Goal: Transaction & Acquisition: Book appointment/travel/reservation

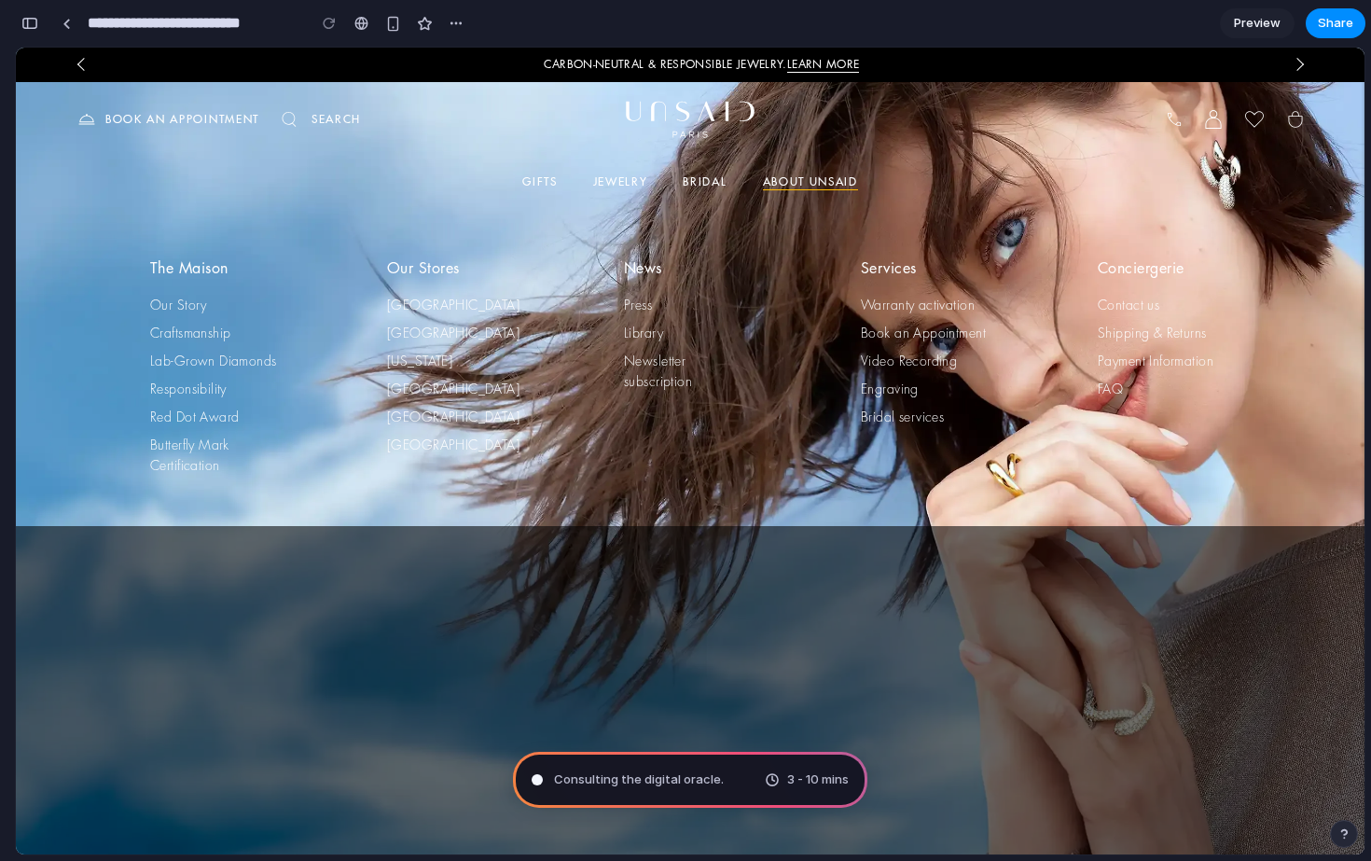
click at [1253, 23] on span "Preview" at bounding box center [1257, 23] width 47 height 19
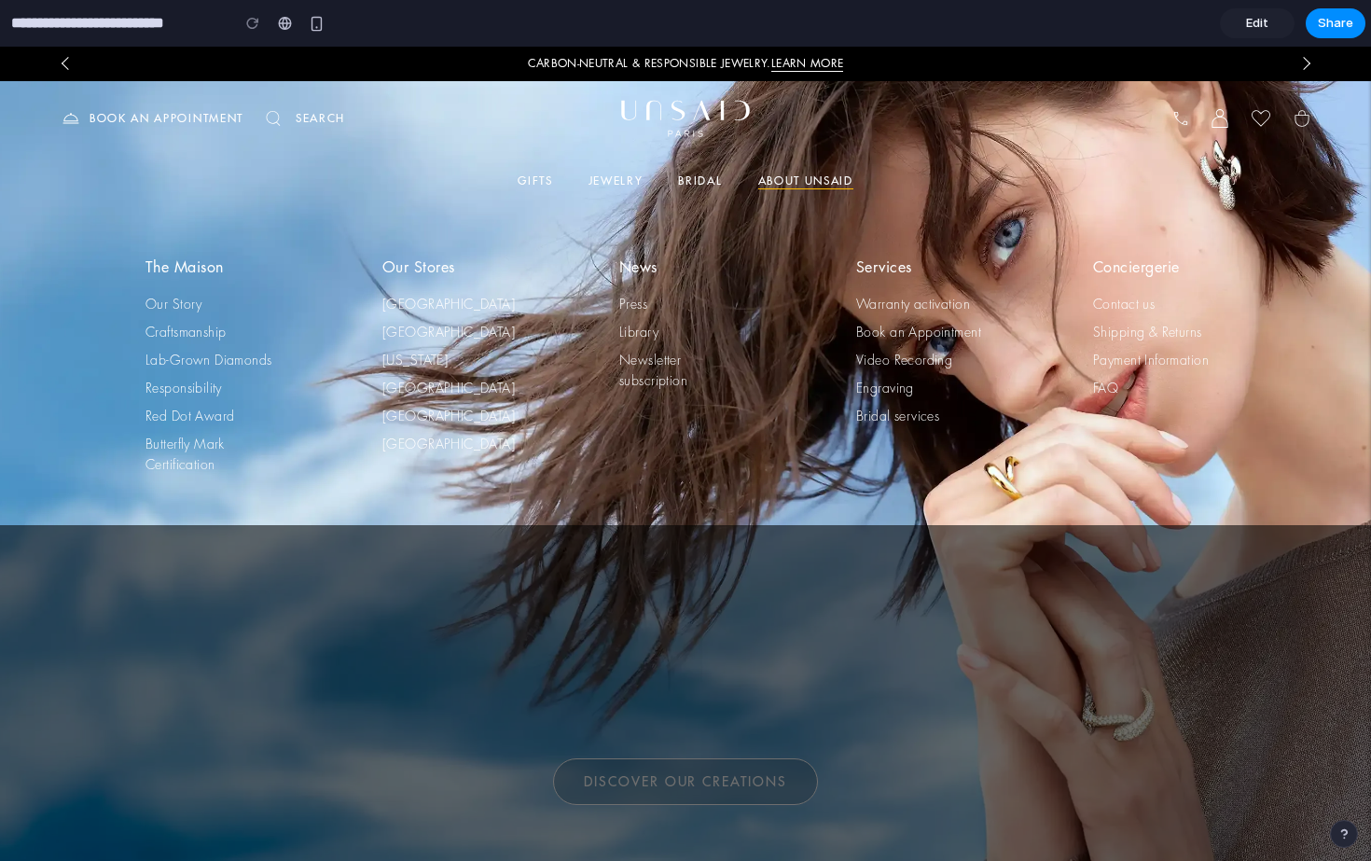
click at [1266, 21] on span "Edit" at bounding box center [1257, 23] width 22 height 19
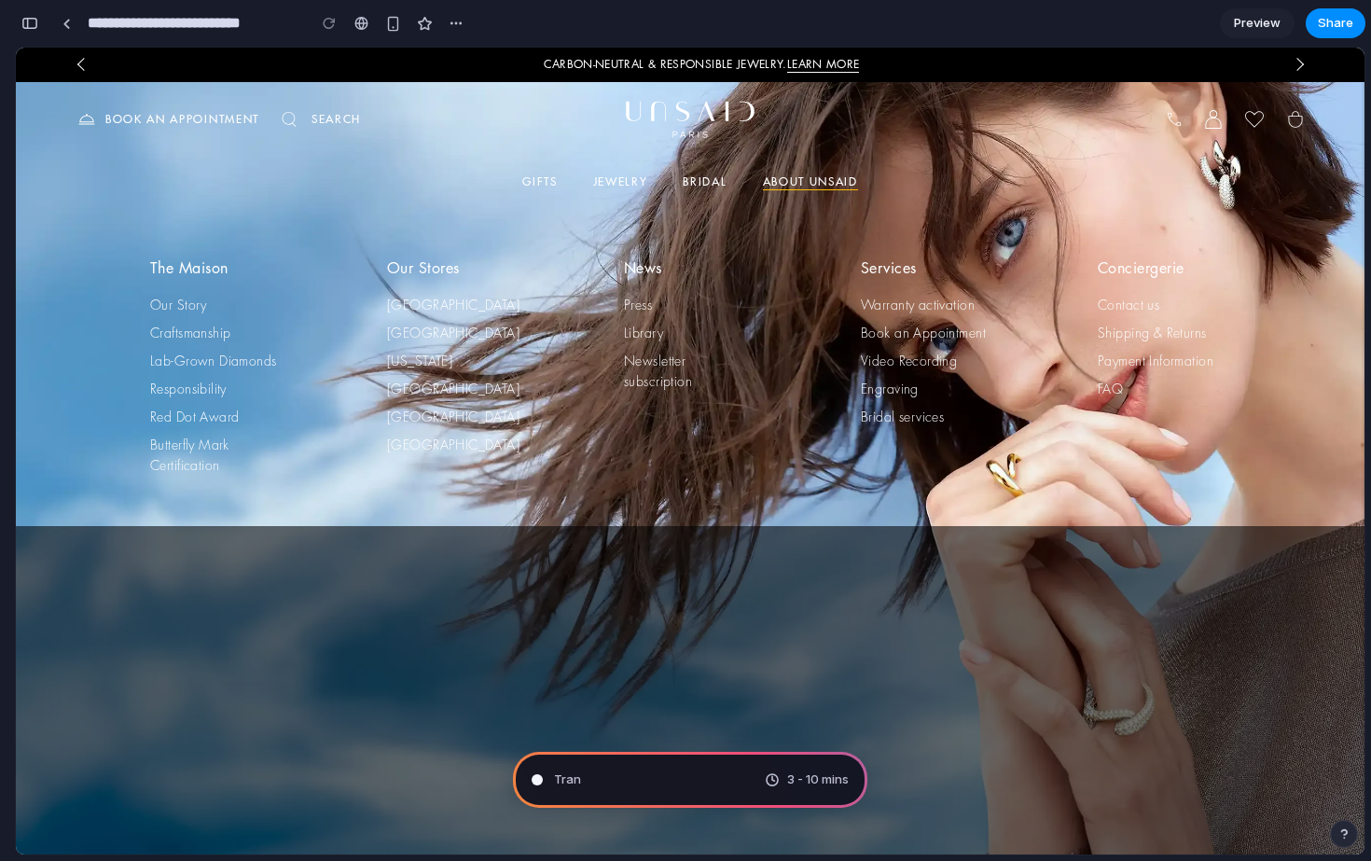
scroll to position [1227, 0]
click at [214, 117] on p "Book an appointment" at bounding box center [182, 119] width 154 height 17
click at [29, 25] on div "button" at bounding box center [29, 23] width 17 height 13
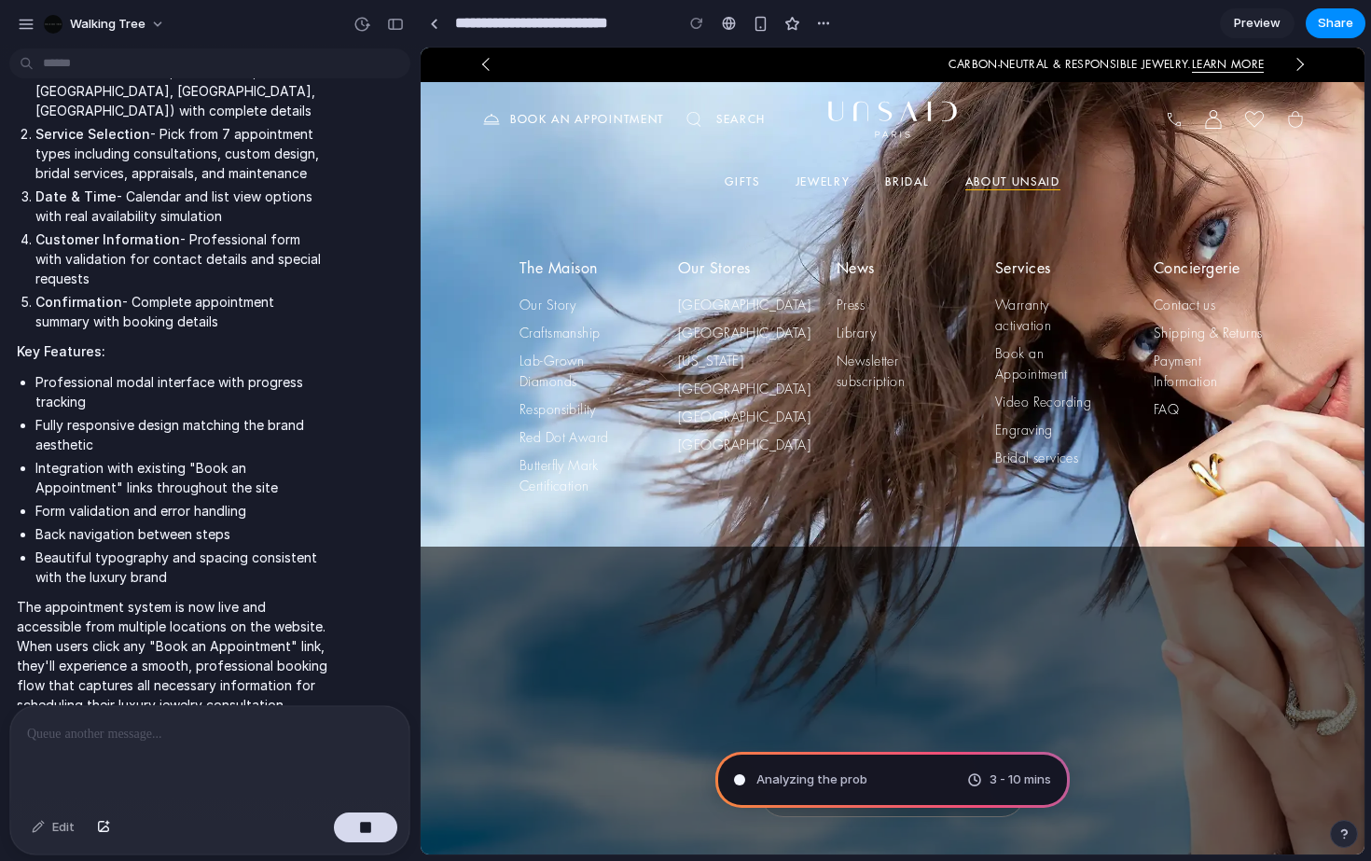
scroll to position [365, 0]
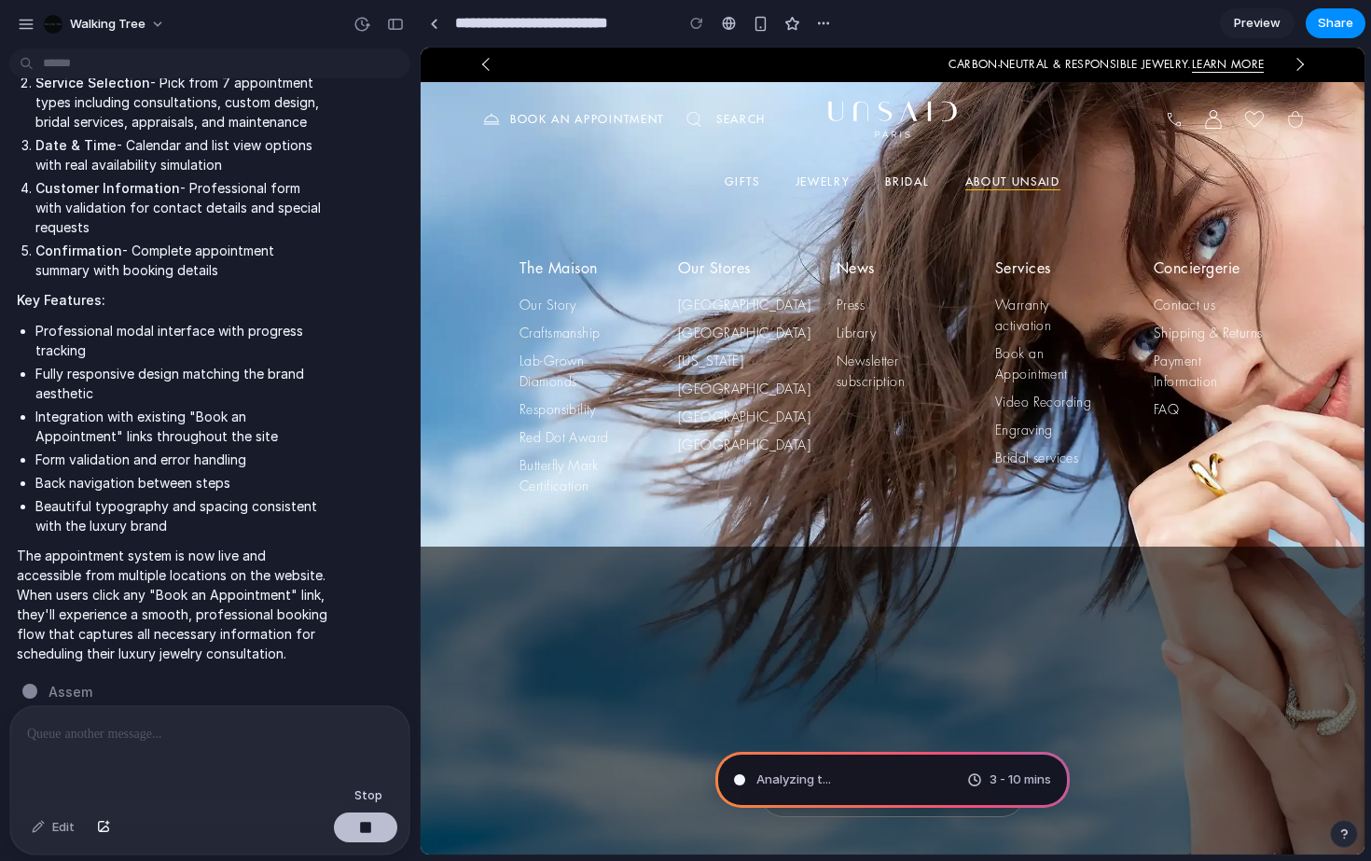
click at [363, 828] on div "button" at bounding box center [365, 827] width 13 height 13
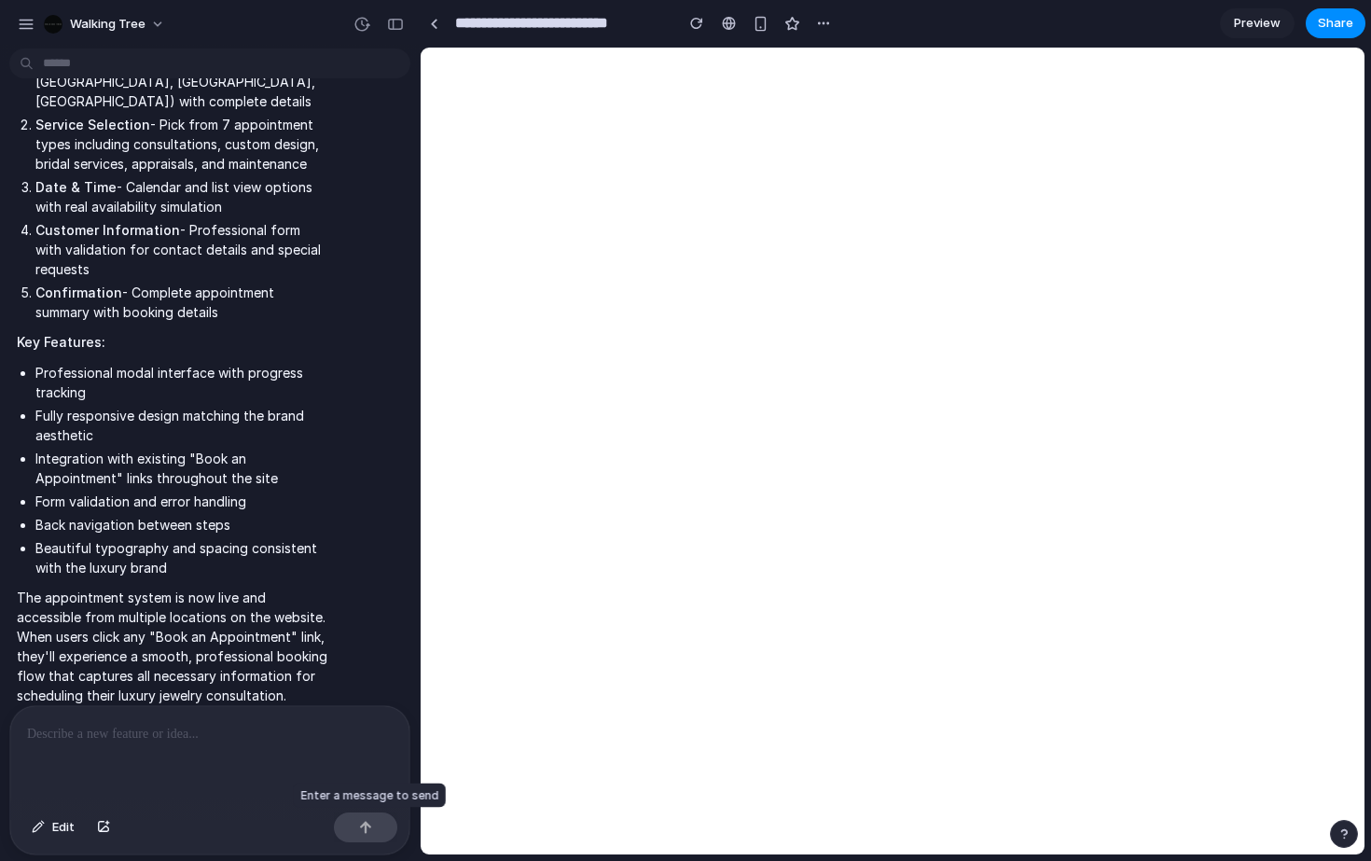
scroll to position [0, 0]
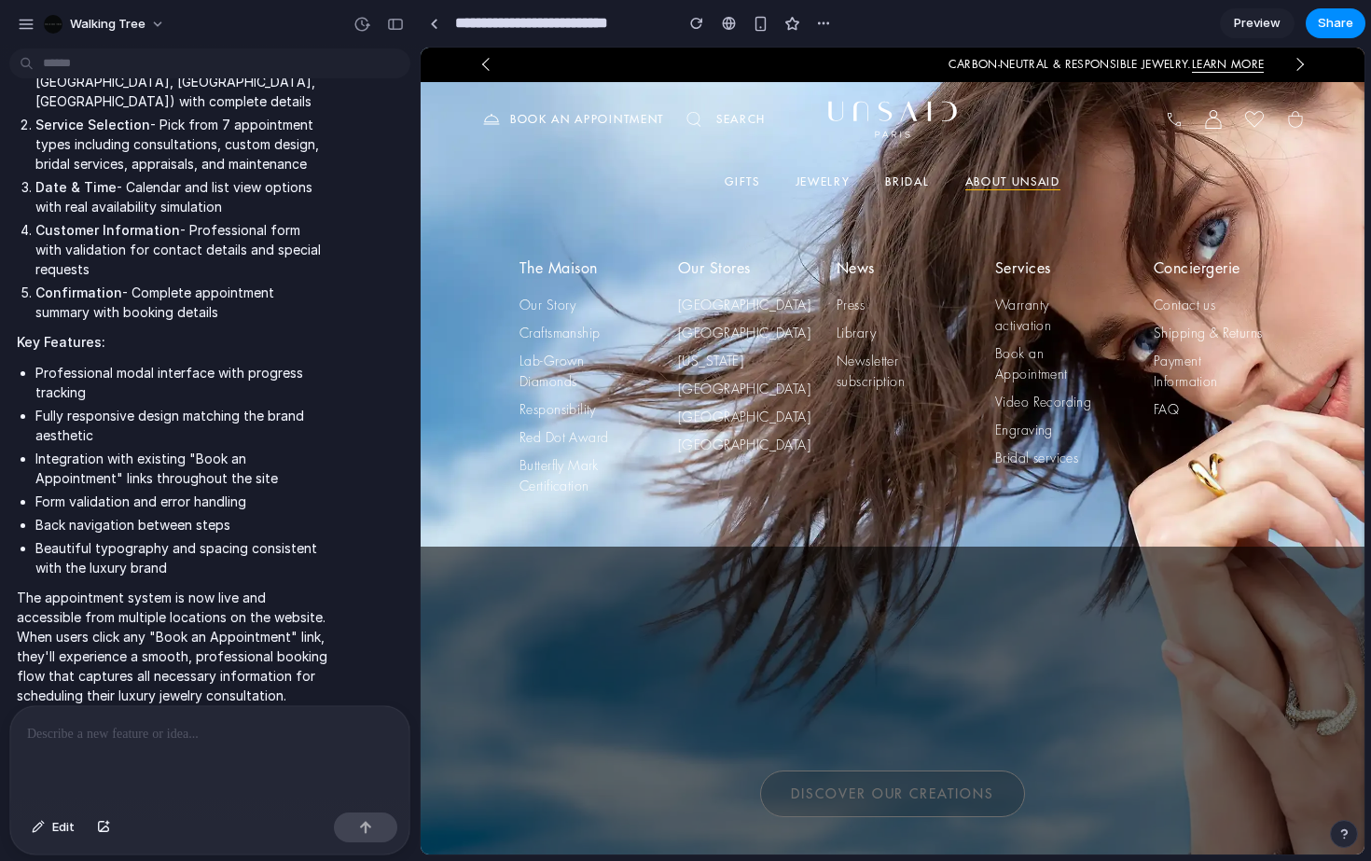
click at [498, 118] on img at bounding box center [491, 119] width 22 height 22
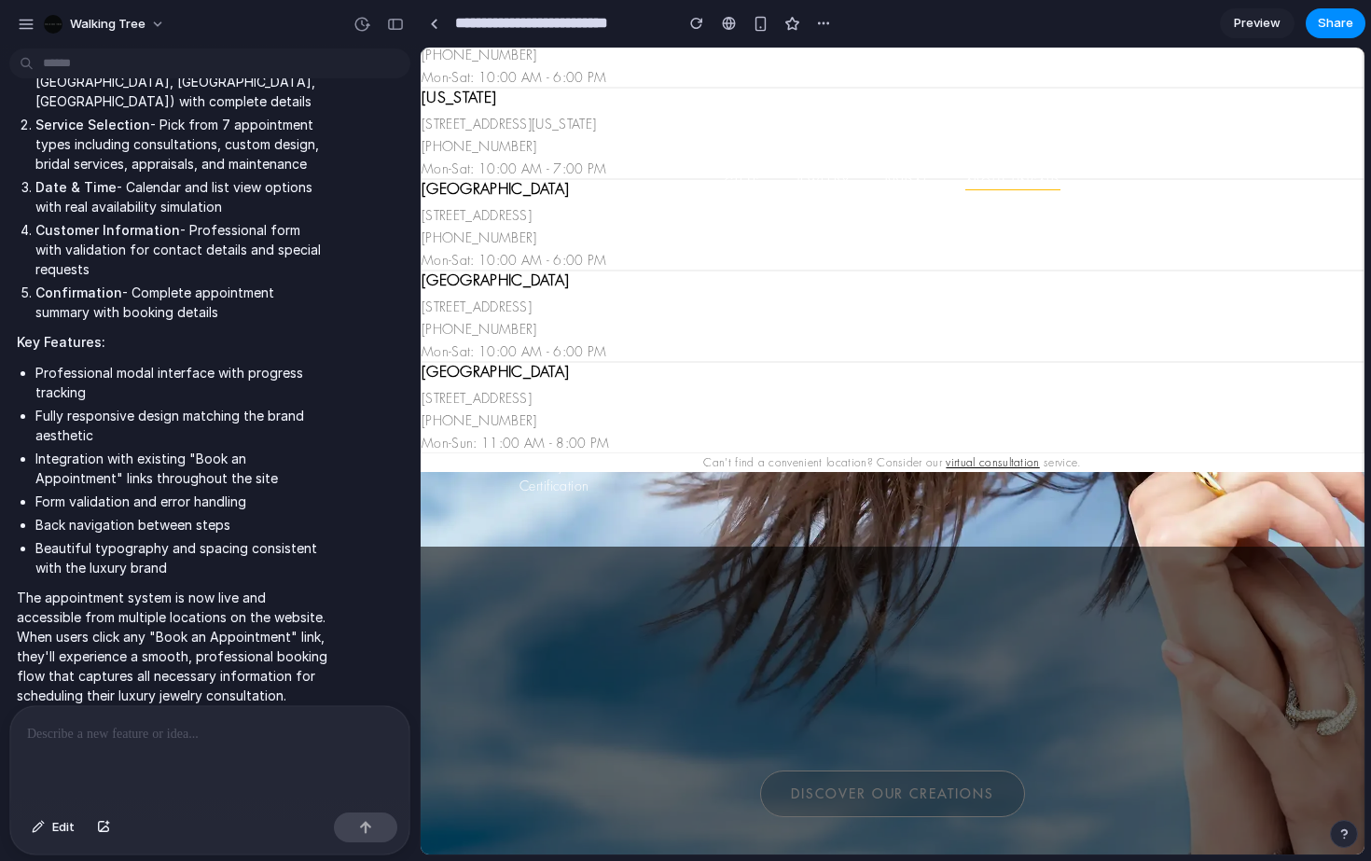
click at [471, 280] on h4 "[GEOGRAPHIC_DATA]" at bounding box center [515, 280] width 186 height 19
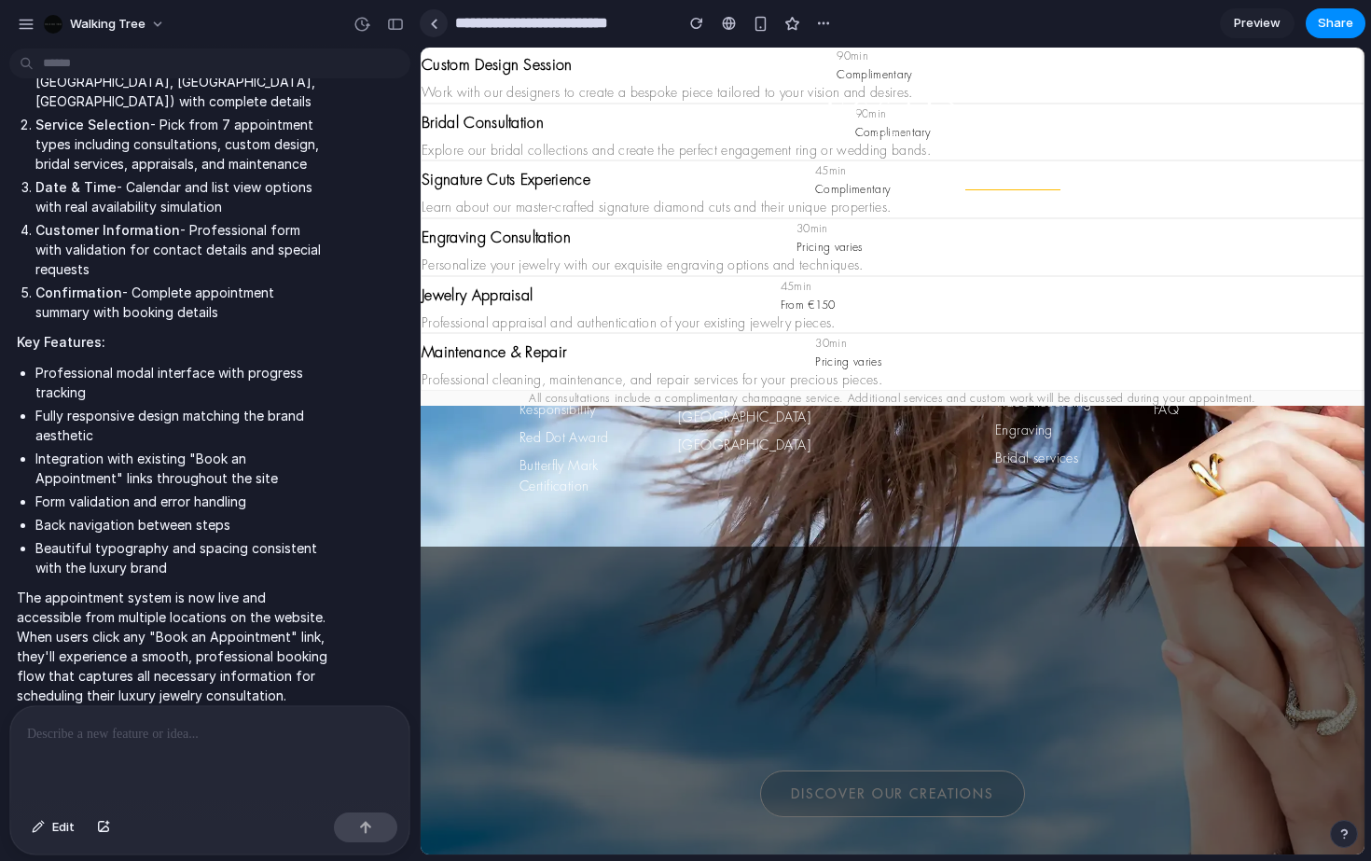
click at [439, 27] on link at bounding box center [434, 23] width 28 height 28
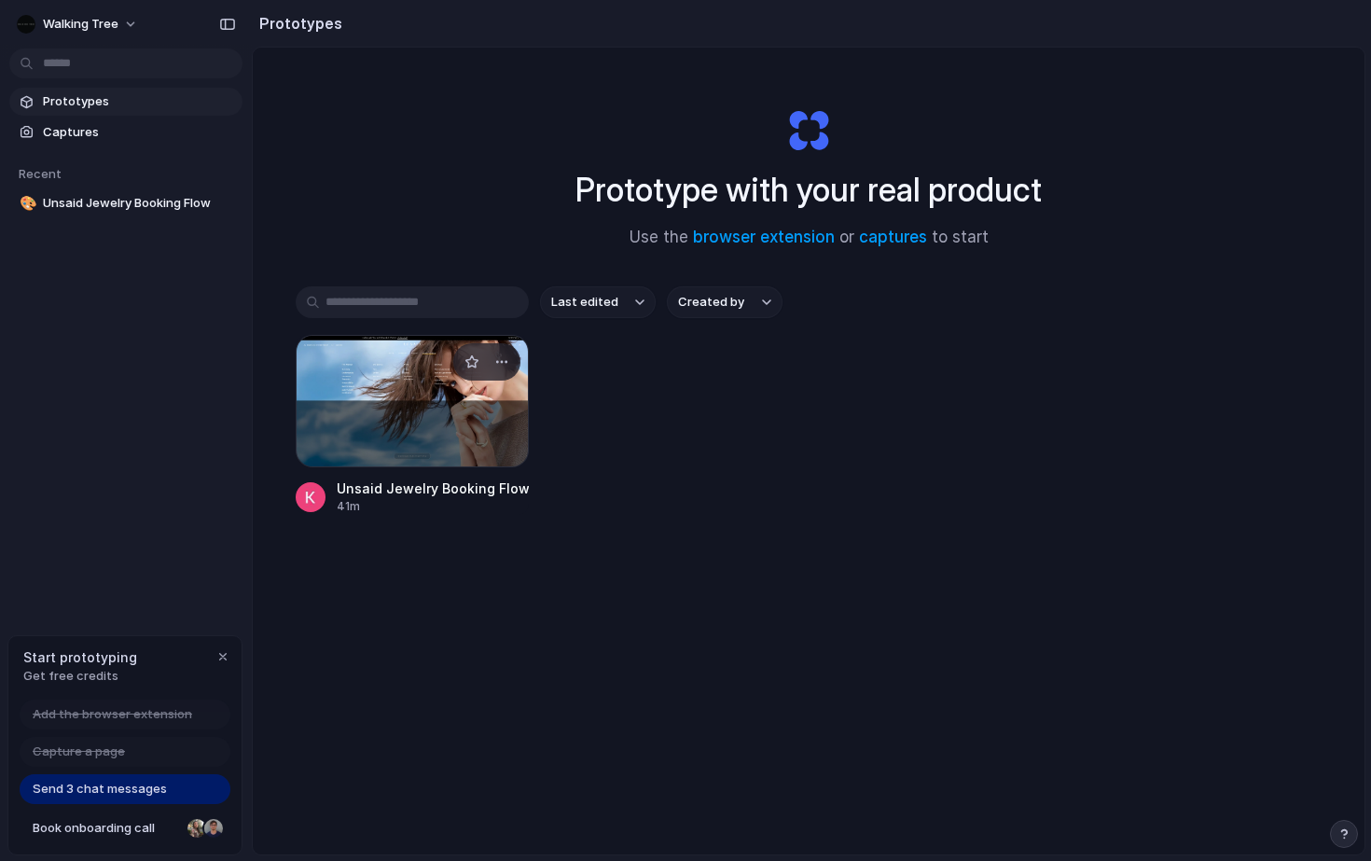
click at [352, 399] on div at bounding box center [412, 401] width 233 height 132
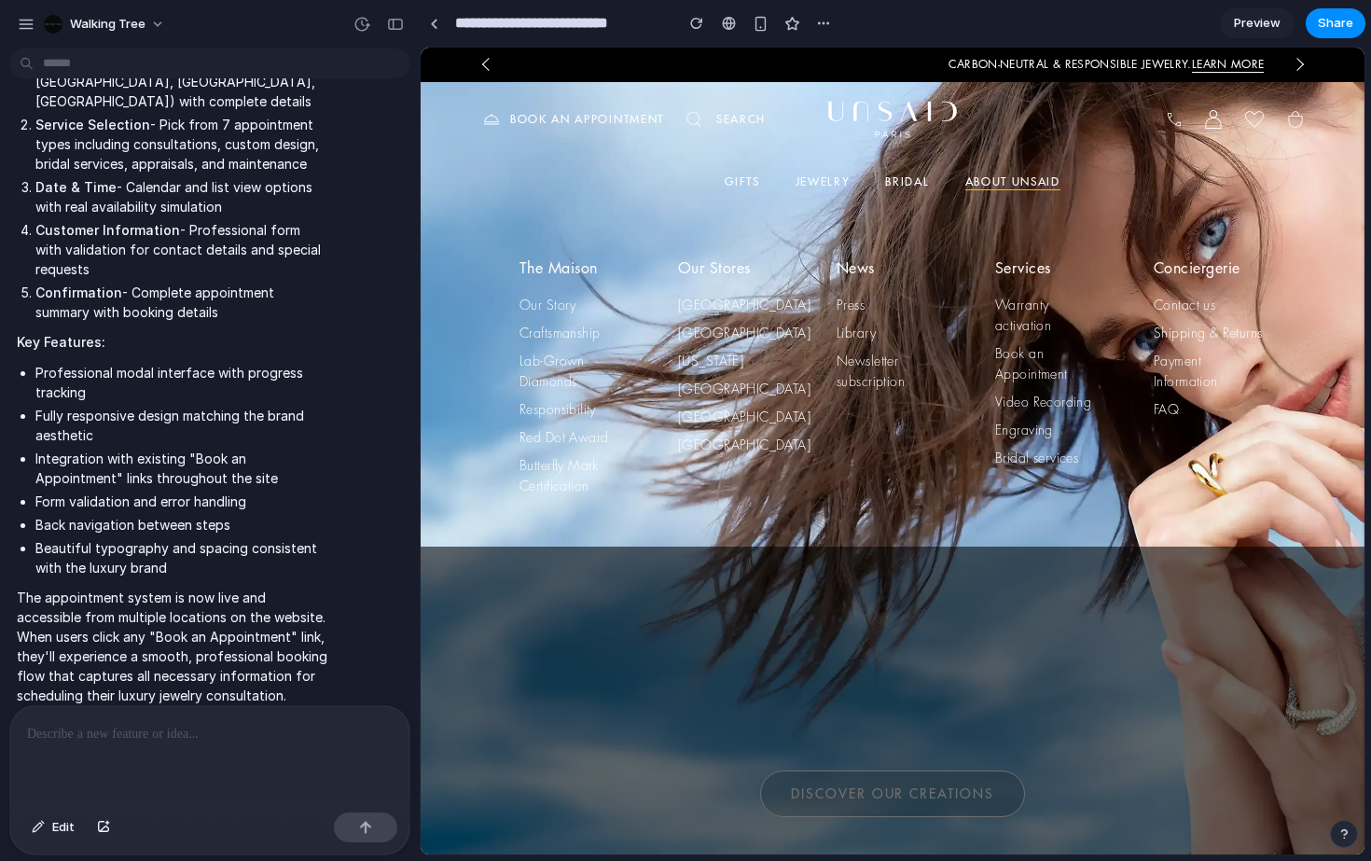
click at [533, 120] on p "Book an appointment" at bounding box center [587, 119] width 154 height 17
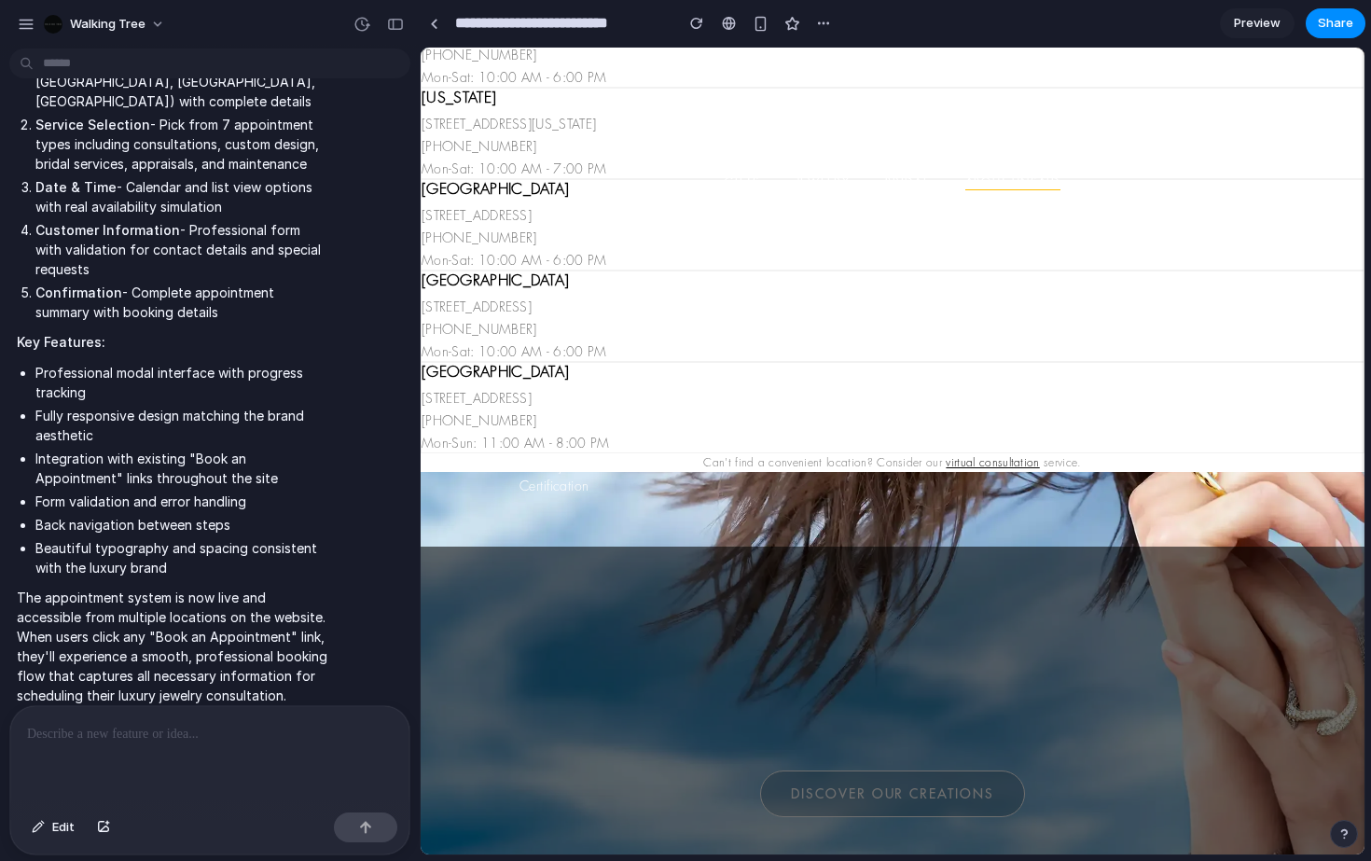
click at [473, 280] on h4 "[GEOGRAPHIC_DATA]" at bounding box center [515, 280] width 186 height 19
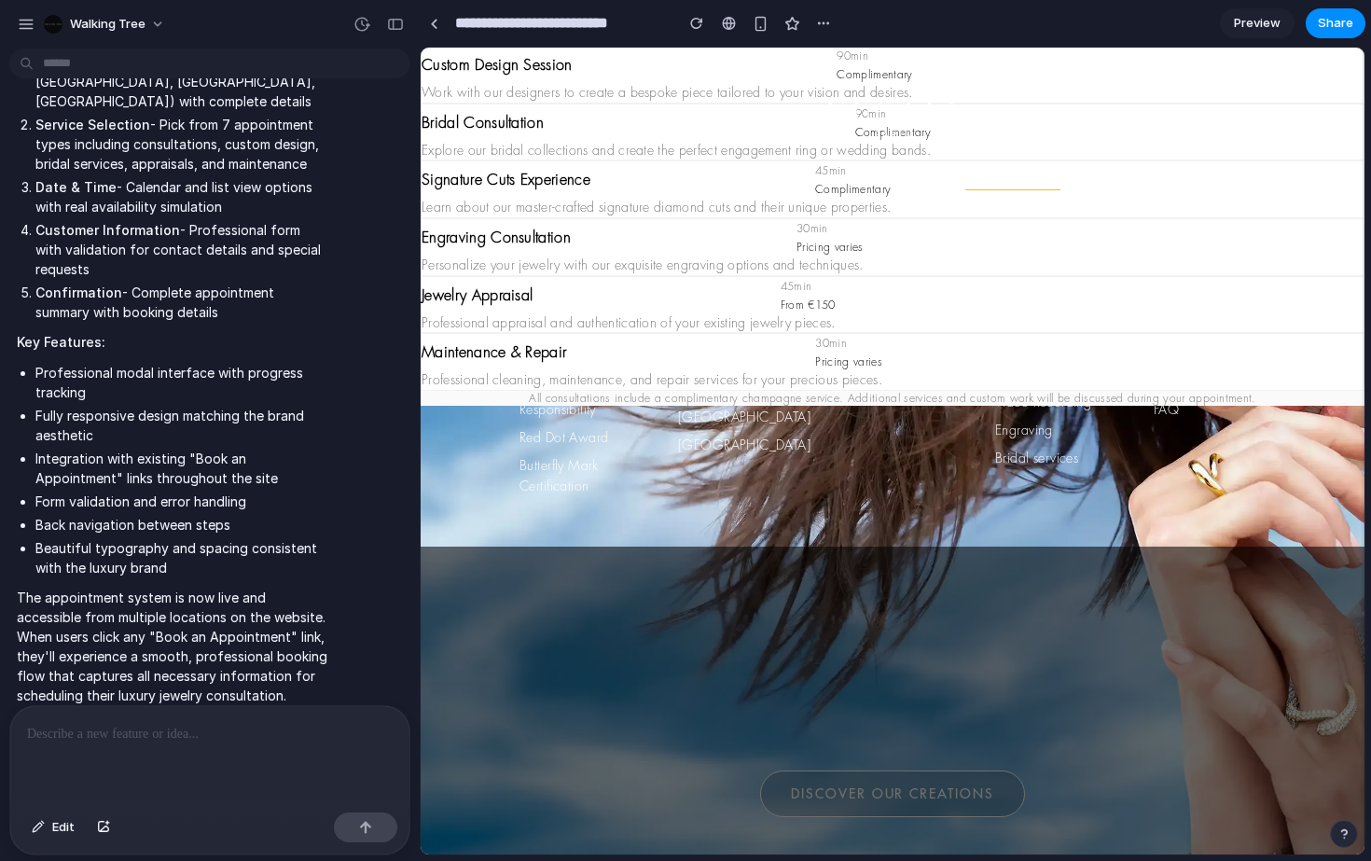
click at [534, 136] on div "Bridal Consultation 90 min Complimentary" at bounding box center [676, 122] width 509 height 37
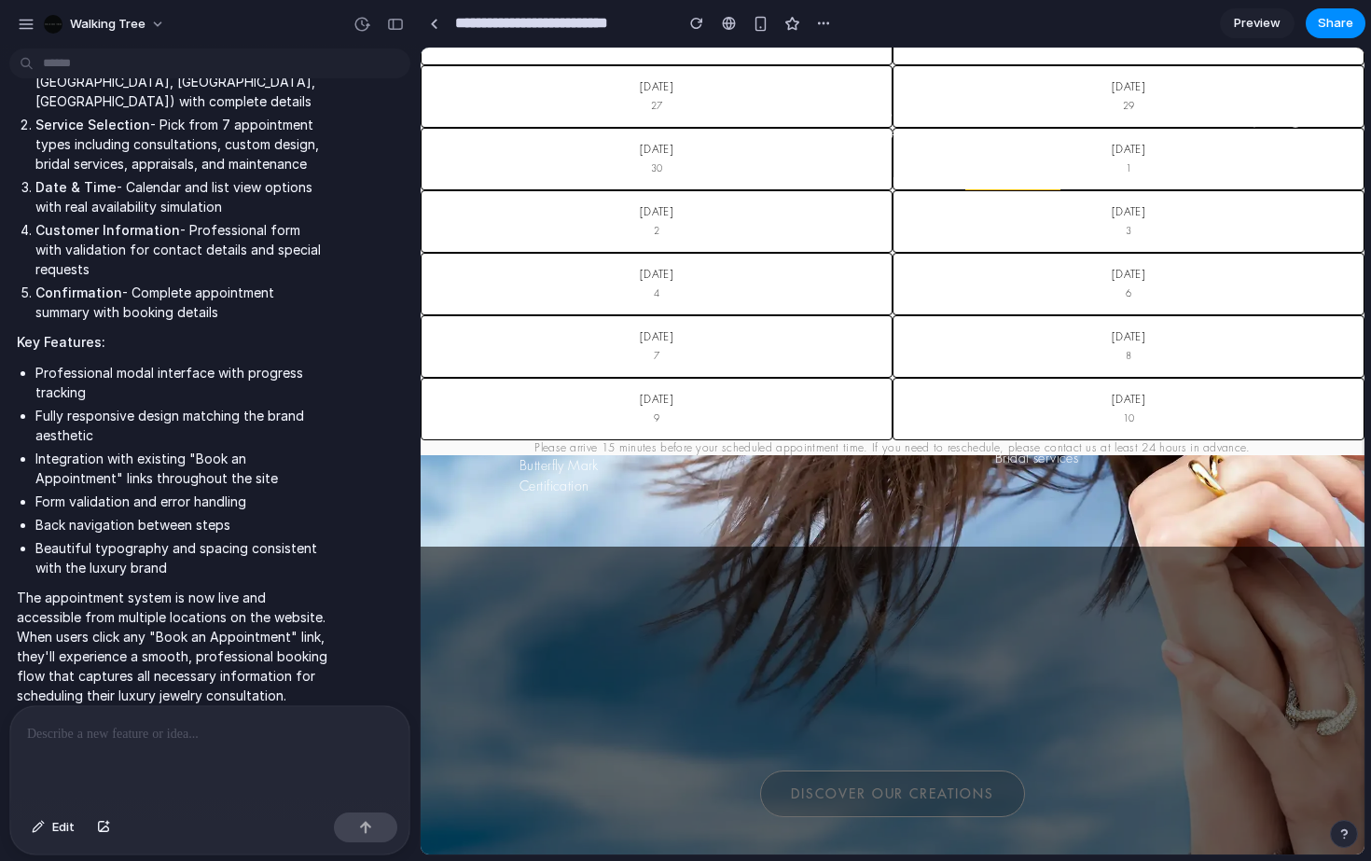
click at [679, 215] on button "[DATE] 2" at bounding box center [657, 221] width 472 height 63
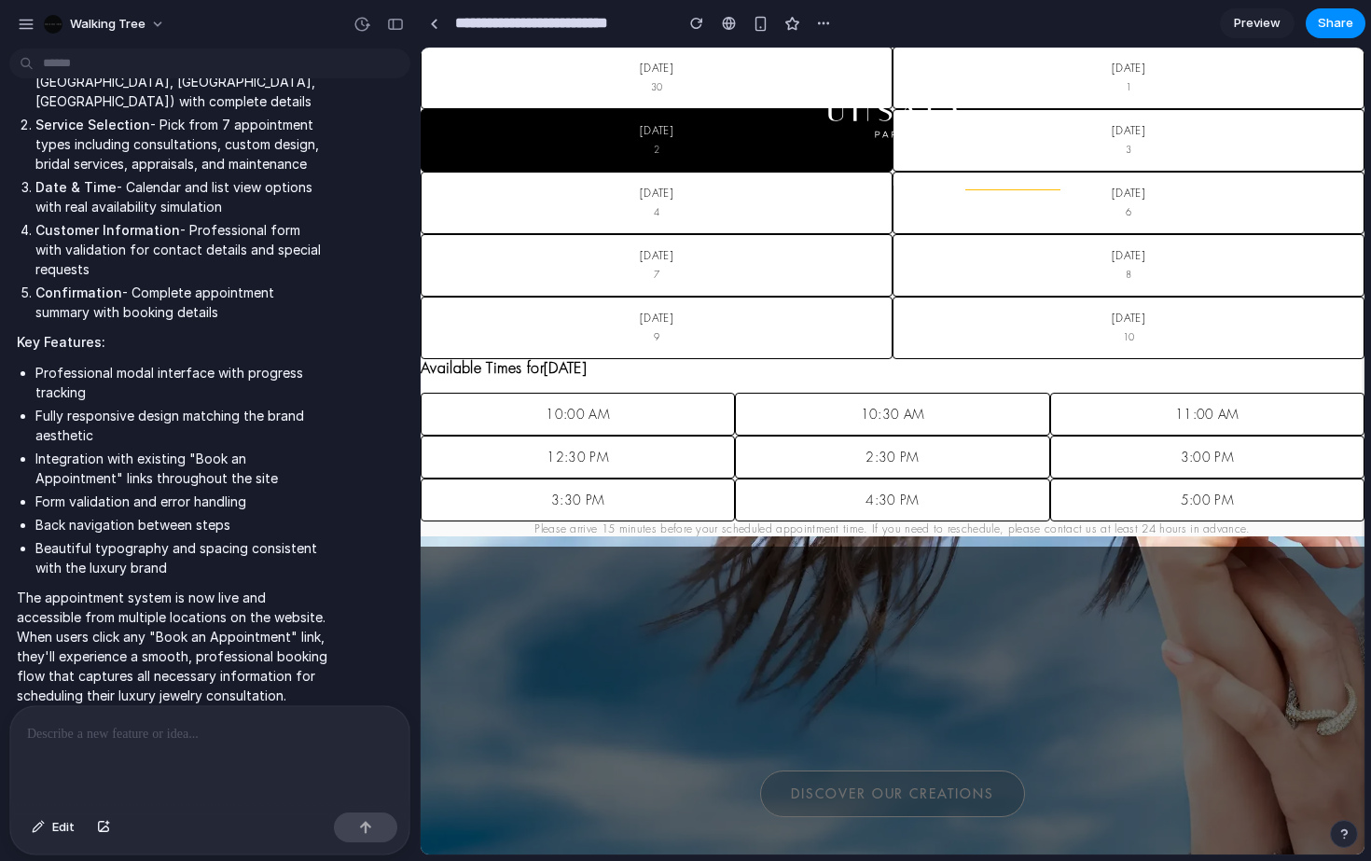
click at [661, 199] on button "[DATE] 4" at bounding box center [657, 203] width 472 height 63
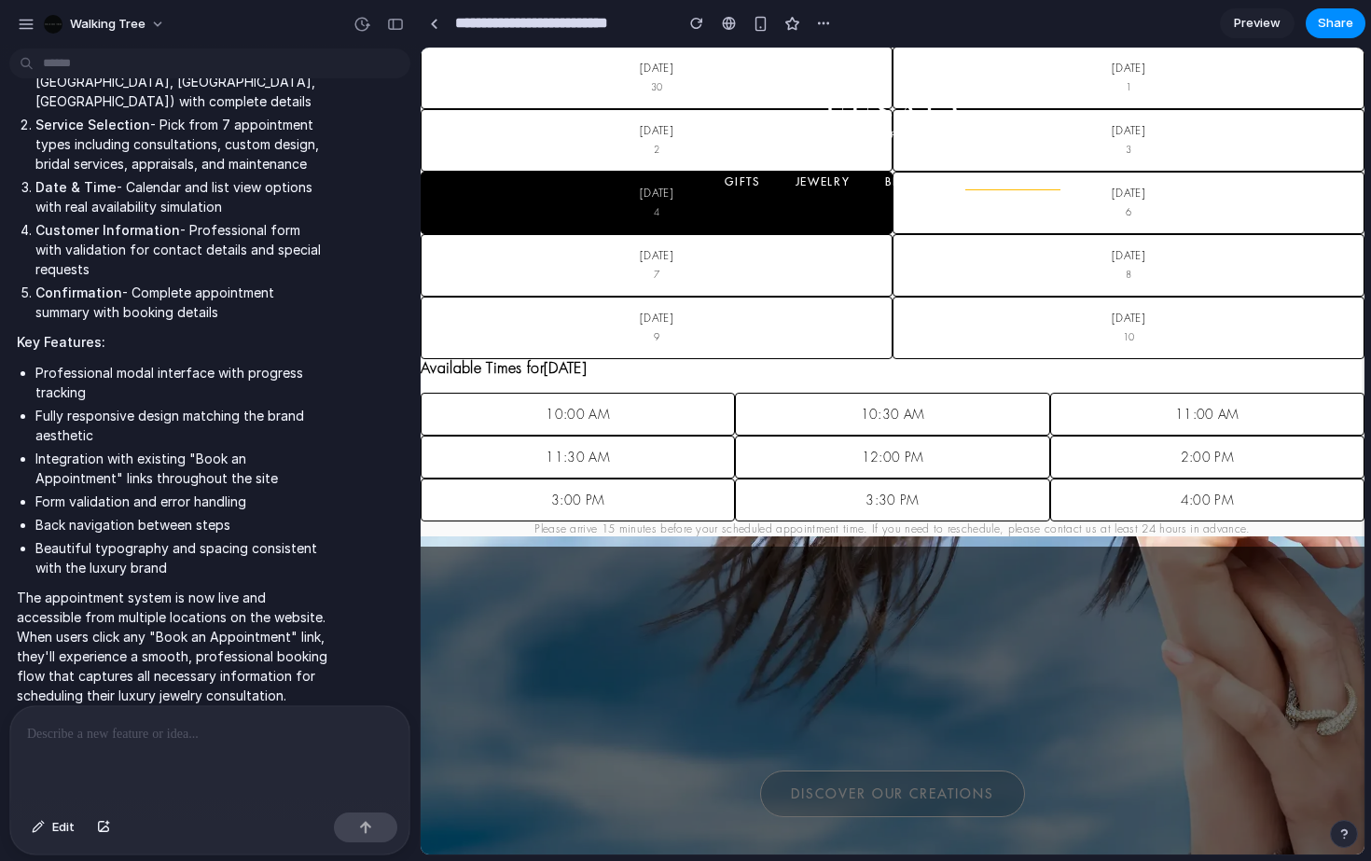
click at [826, 415] on button "10:30 AM" at bounding box center [892, 414] width 314 height 43
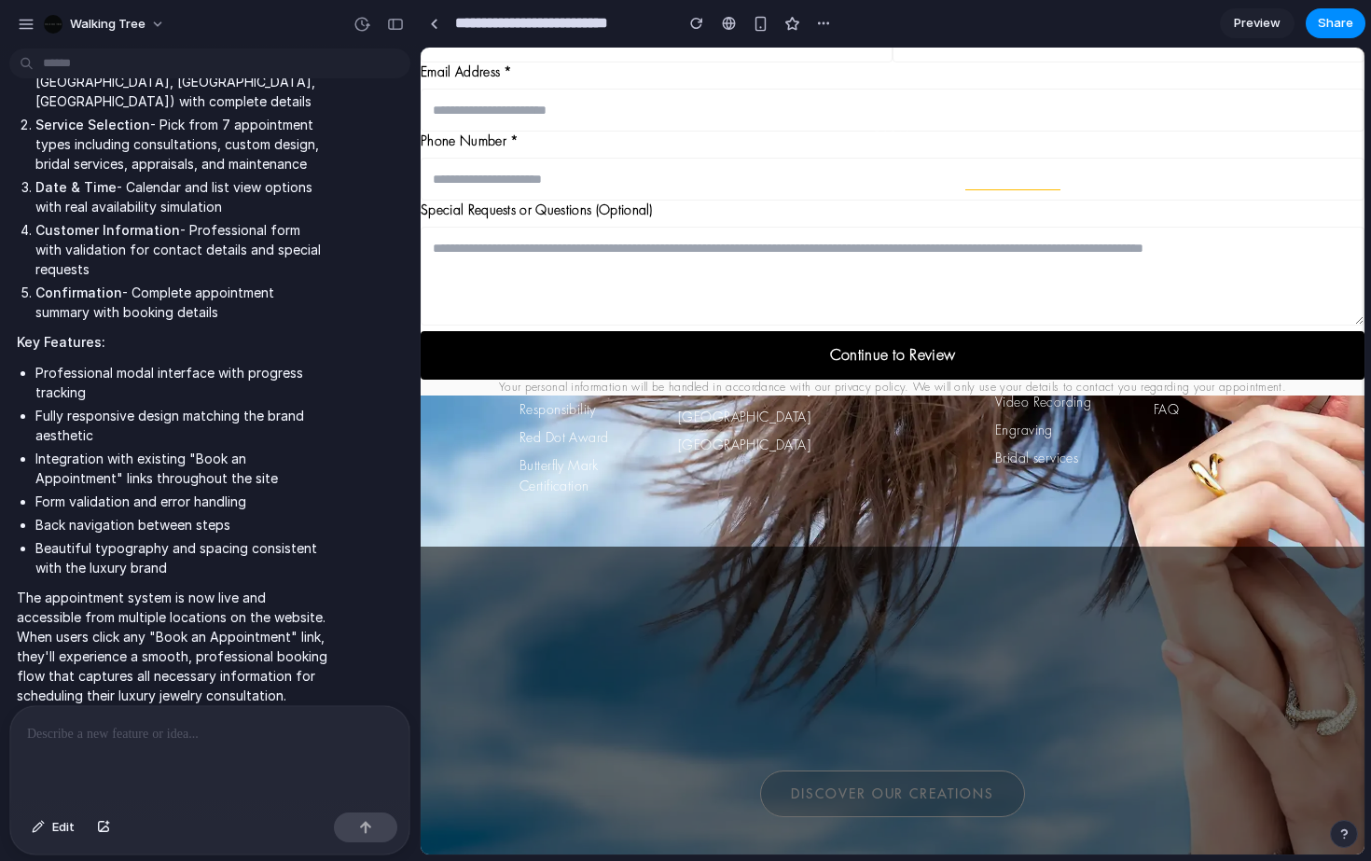
click at [507, 166] on input "tel" at bounding box center [893, 179] width 944 height 43
click at [517, 183] on input "tel" at bounding box center [893, 179] width 944 height 43
click at [535, 249] on textarea at bounding box center [893, 276] width 944 height 99
click at [849, 354] on button "Continue to Review" at bounding box center [893, 355] width 944 height 49
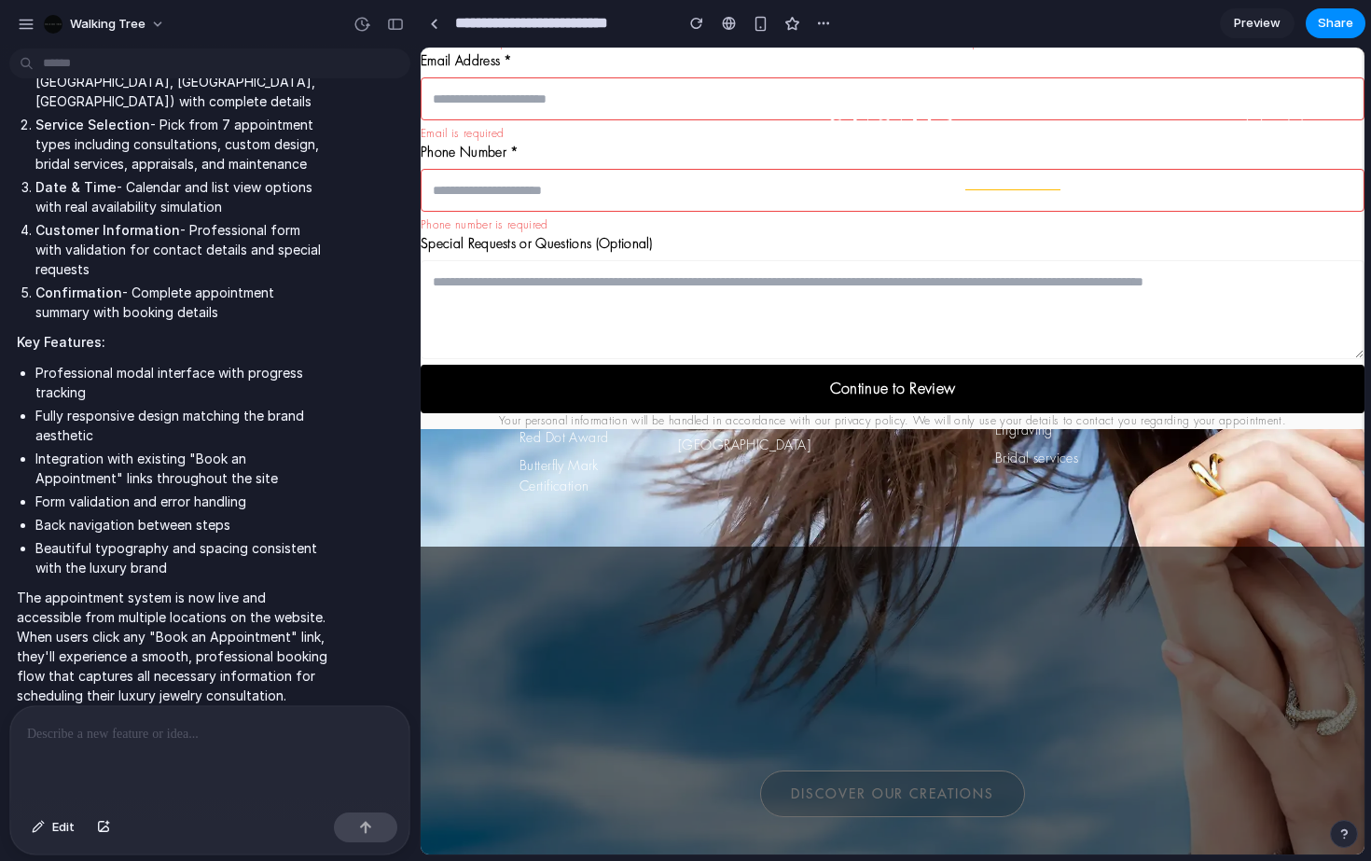
click at [584, 187] on input "tel" at bounding box center [893, 190] width 944 height 43
click at [550, 92] on input "email" at bounding box center [893, 98] width 944 height 43
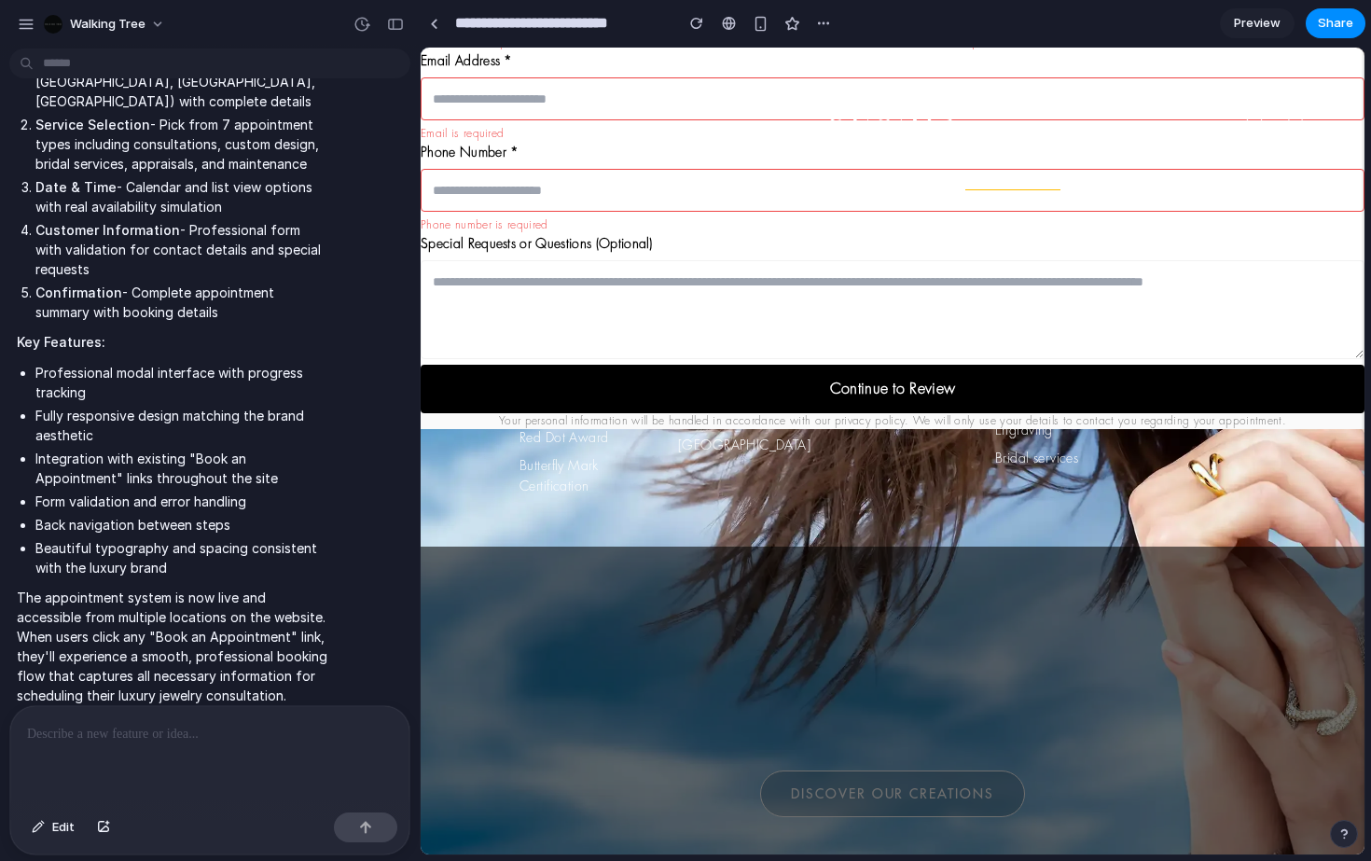
click at [550, 92] on input "email" at bounding box center [893, 98] width 944 height 43
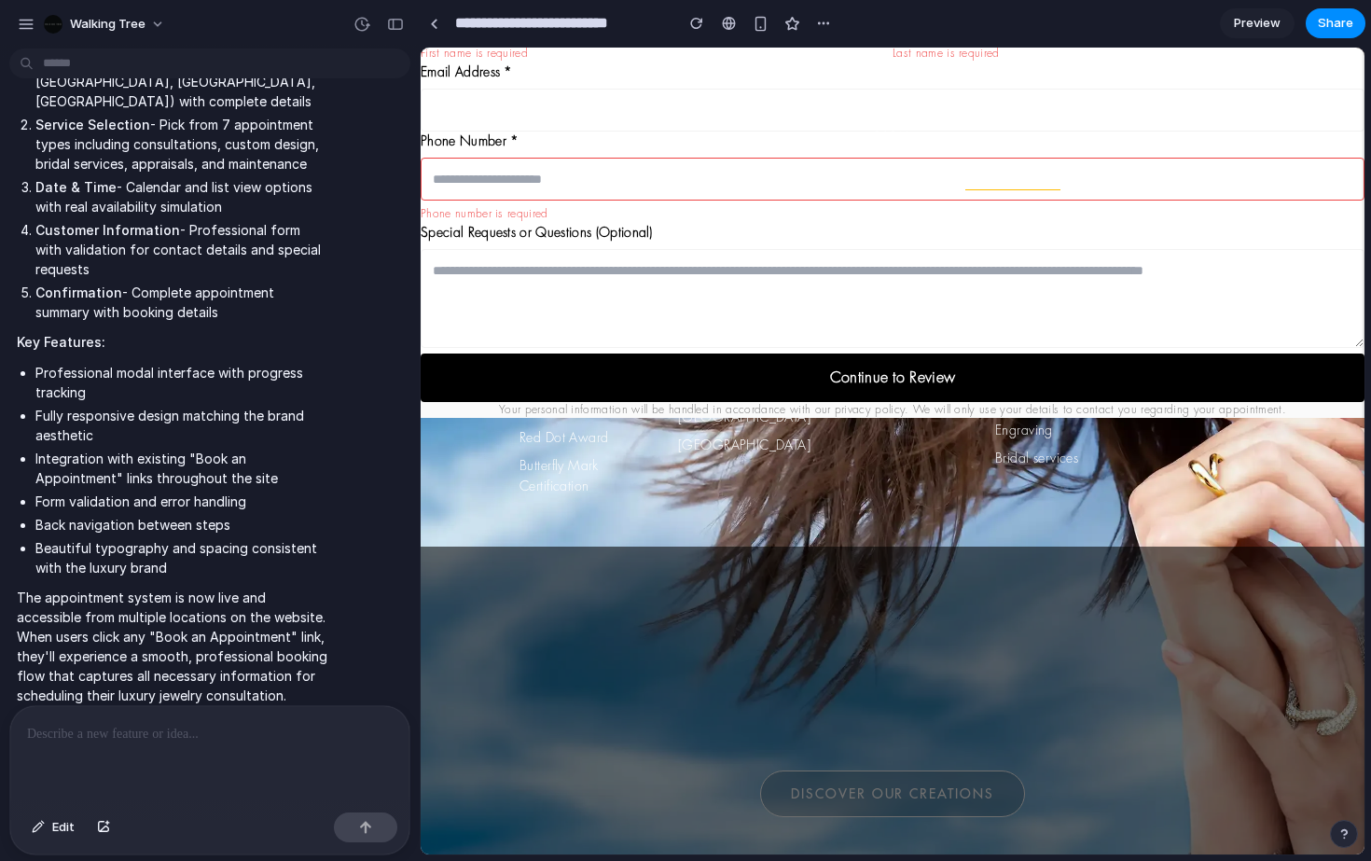
type input "**********"
click at [827, 385] on button "Continue to Review" at bounding box center [893, 378] width 944 height 49
click at [438, 35] on link at bounding box center [434, 23] width 28 height 28
